Goal: Information Seeking & Learning: Learn about a topic

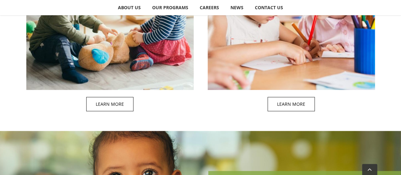
scroll to position [397, 0]
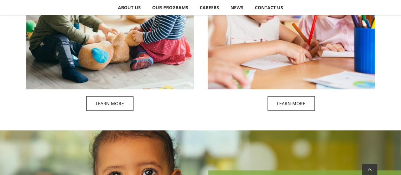
click at [122, 100] on span at bounding box center [116, 15] width 167 height 204
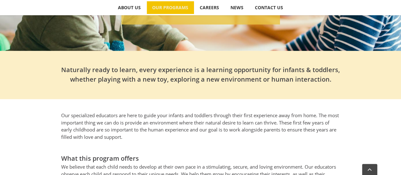
scroll to position [290, 0]
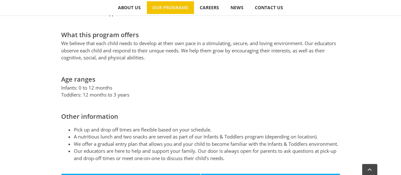
click at [148, 140] on li "We offer a gradual entry plan that allows you and your child to become familiar…" at bounding box center [207, 143] width 266 height 7
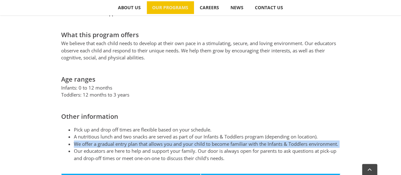
click at [148, 140] on li "We offer a gradual entry plan that allows you and your child to become familiar…" at bounding box center [207, 143] width 266 height 7
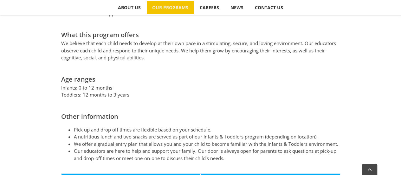
click at [146, 150] on li "Our educators are here to help and support your family. Our door is always open…" at bounding box center [207, 154] width 266 height 14
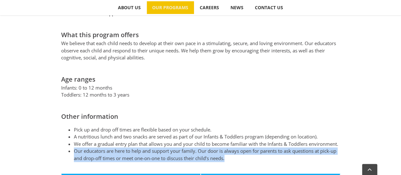
click at [146, 150] on li "Our educators are here to help and support your family. Our door is always open…" at bounding box center [207, 154] width 266 height 14
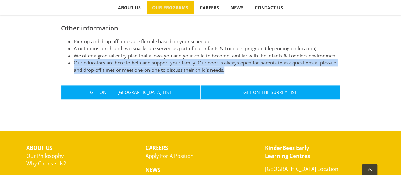
scroll to position [375, 0]
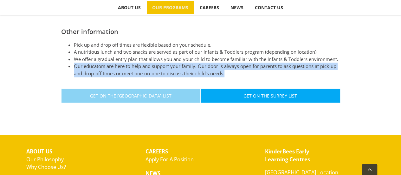
click at [162, 94] on span "Get On The [GEOGRAPHIC_DATA] List" at bounding box center [130, 95] width 81 height 5
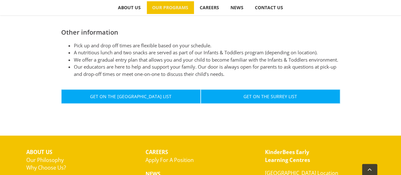
click at [169, 49] on li "A nutritious lunch and two snacks are served as part of our Infants & Toddlers …" at bounding box center [207, 52] width 266 height 7
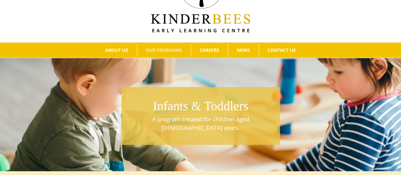
scroll to position [36, 0]
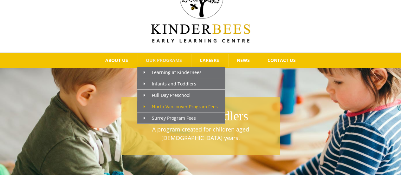
click at [168, 109] on link "North Vancouver Program Fees" at bounding box center [181, 106] width 88 height 11
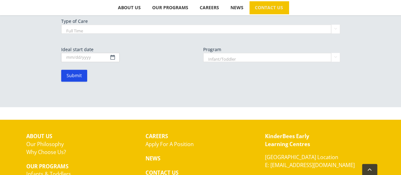
scroll to position [491, 0]
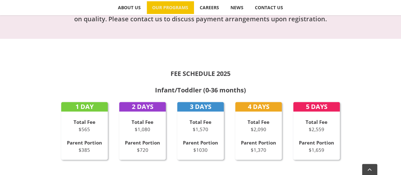
scroll to position [237, 0]
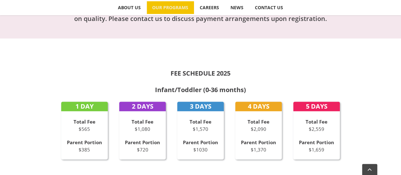
click at [190, 91] on strong "Infant/Toddler (0-36 months)" at bounding box center [200, 89] width 91 height 9
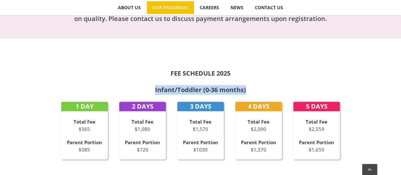
click at [190, 91] on strong "Infant/Toddler (0-36 months)" at bounding box center [200, 89] width 91 height 9
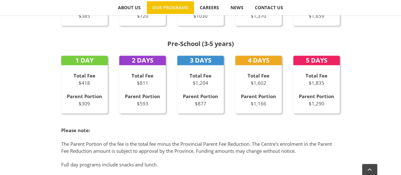
scroll to position [358, 0]
